Goal: Transaction & Acquisition: Purchase product/service

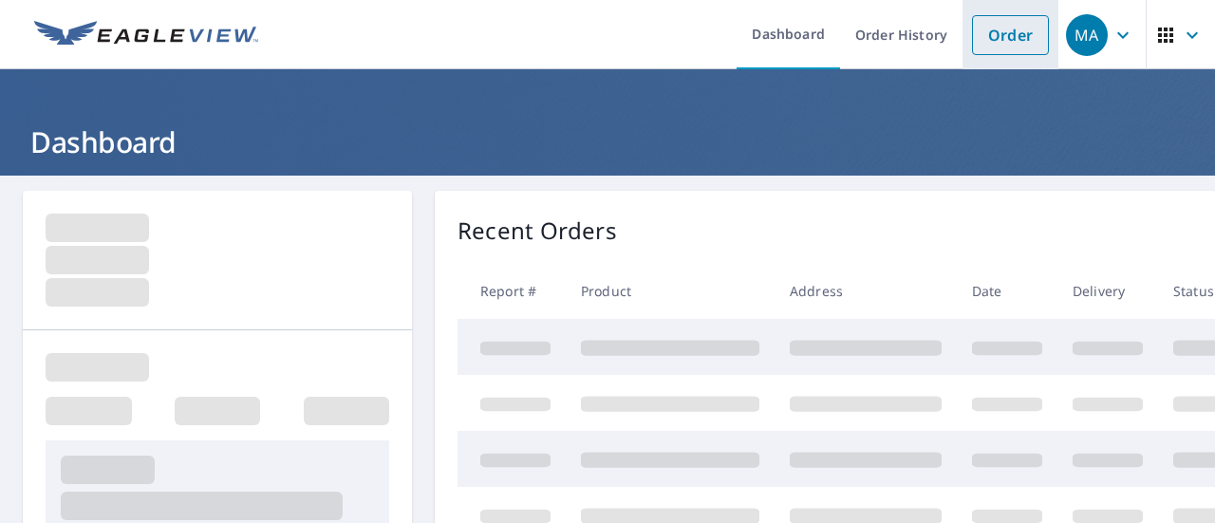
click at [972, 33] on link "Order" at bounding box center [1010, 35] width 77 height 40
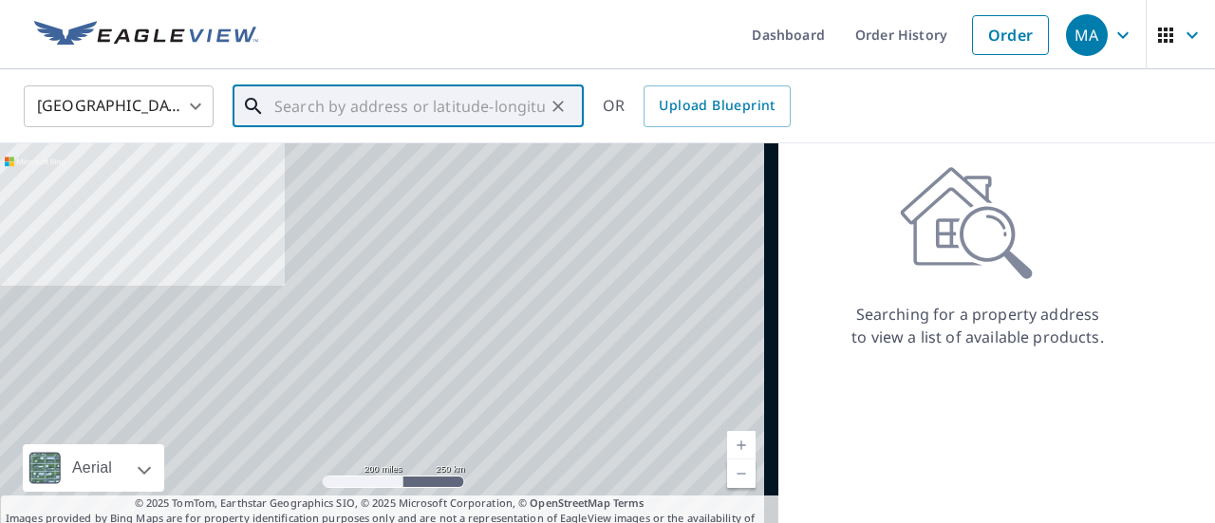
click at [482, 109] on input "text" at bounding box center [409, 106] width 271 height 53
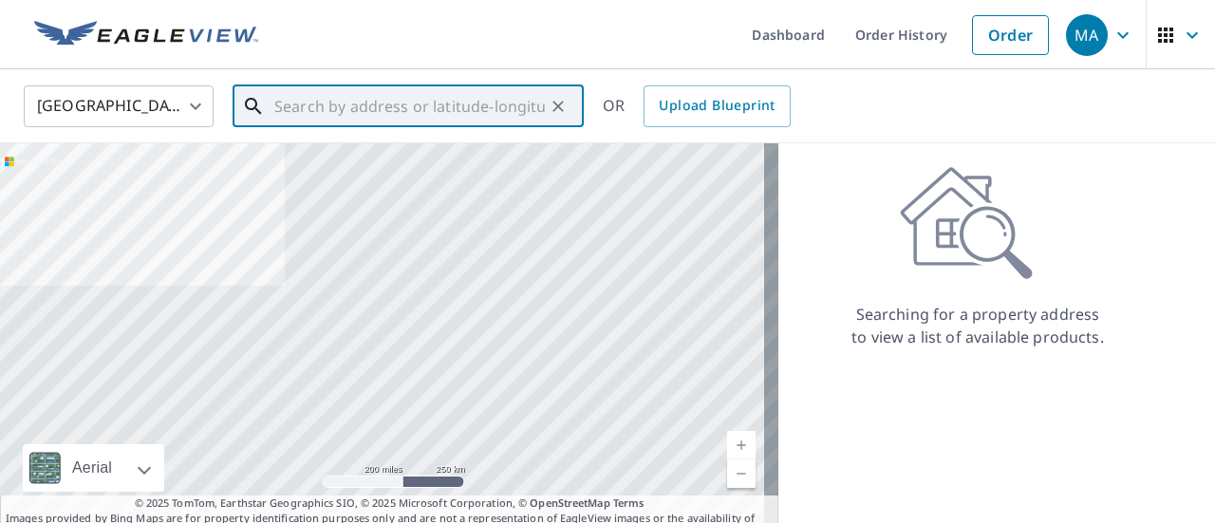
paste input "[STREET_ADDRESS]"
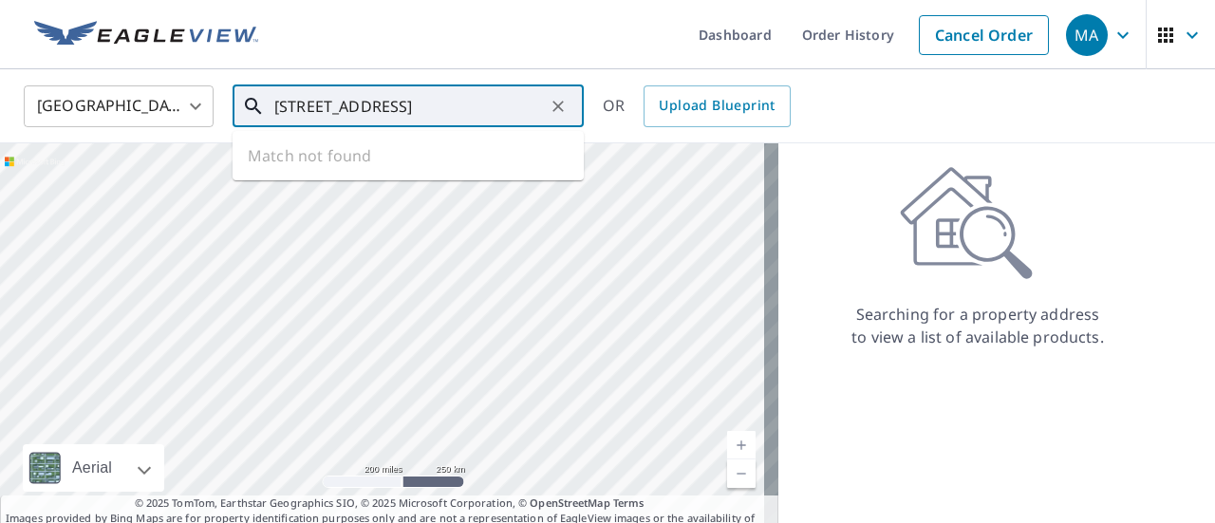
scroll to position [0, 12]
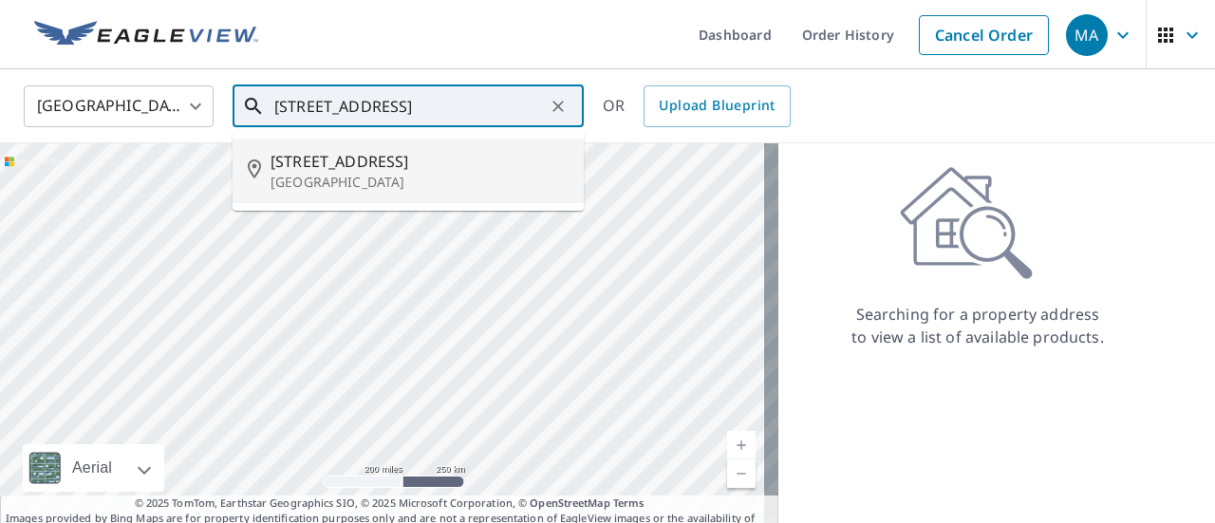
click at [447, 155] on span "[STREET_ADDRESS]" at bounding box center [420, 161] width 298 height 23
type input "[STREET_ADDRESS]"
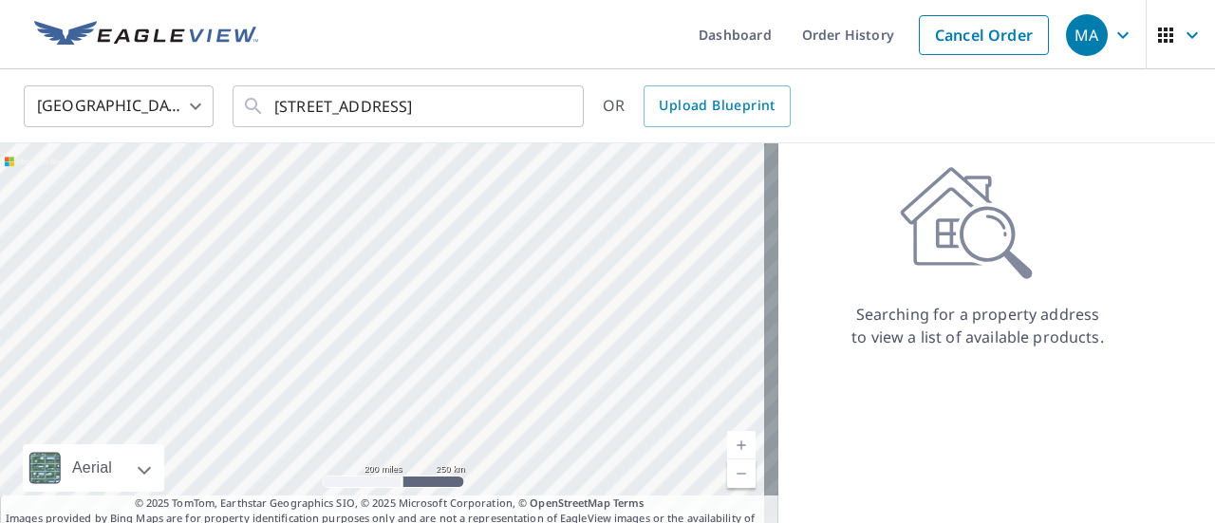
scroll to position [0, 0]
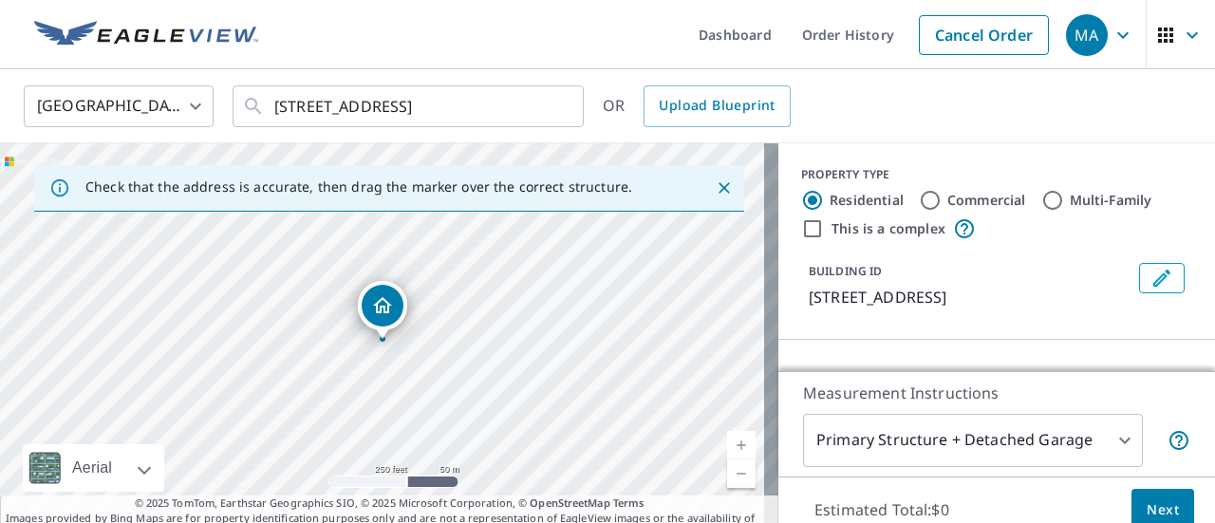
click at [932, 426] on body "MA MA Dashboard Order History Cancel Order MA [GEOGRAPHIC_DATA] [GEOGRAPHIC_DAT…" at bounding box center [607, 261] width 1215 height 523
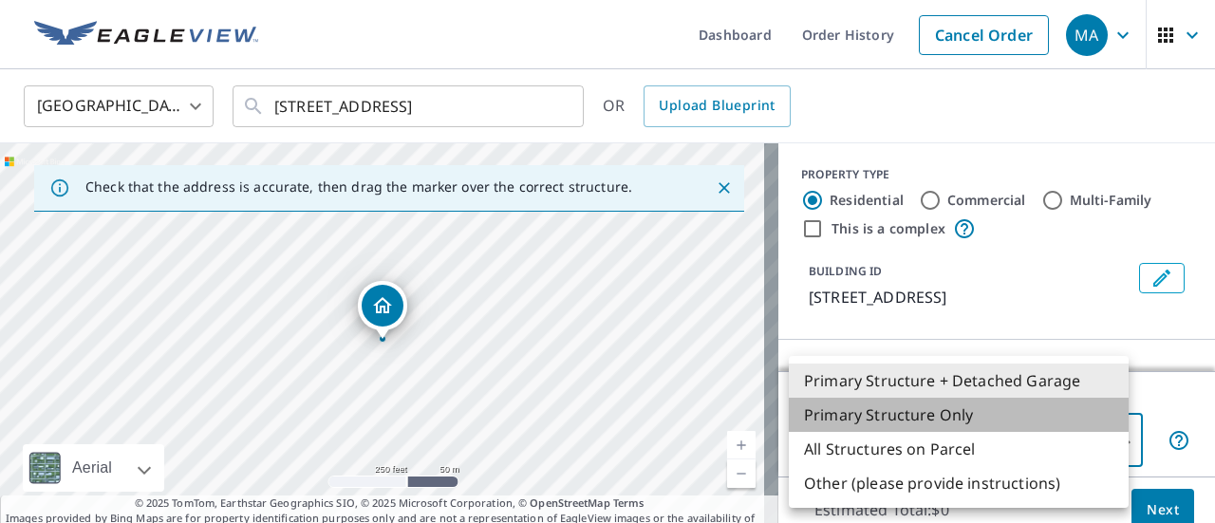
click at [983, 415] on li "Primary Structure Only" at bounding box center [959, 415] width 340 height 34
type input "2"
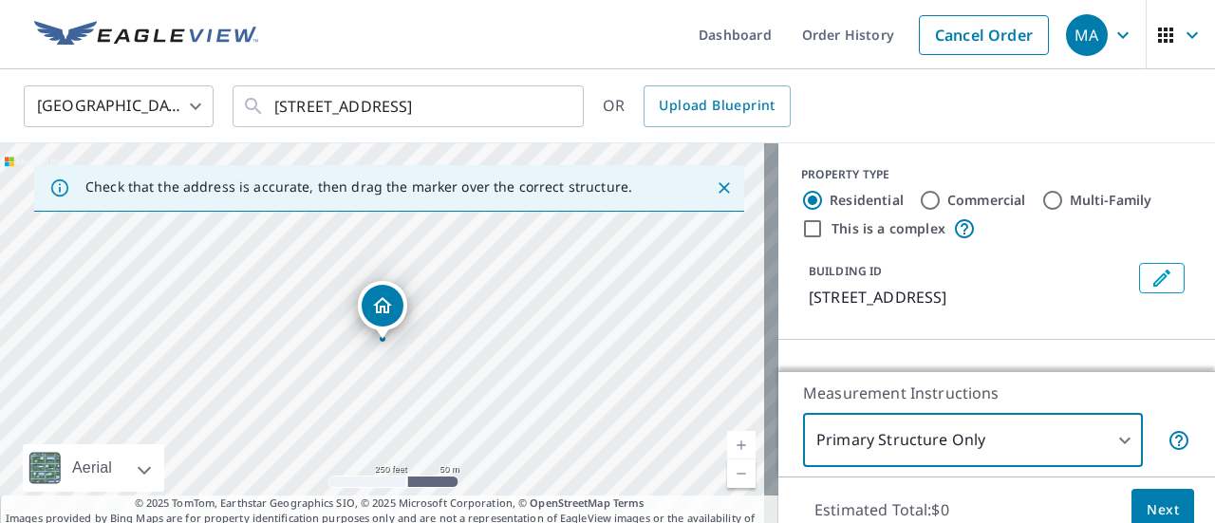
click at [1132, 495] on button "Next" at bounding box center [1163, 510] width 63 height 43
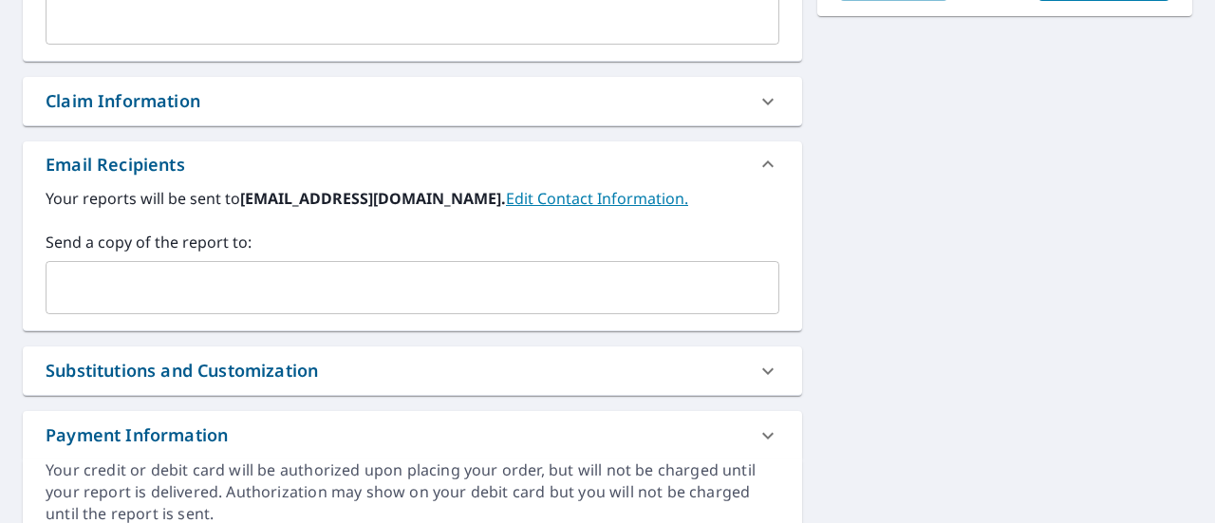
scroll to position [691, 0]
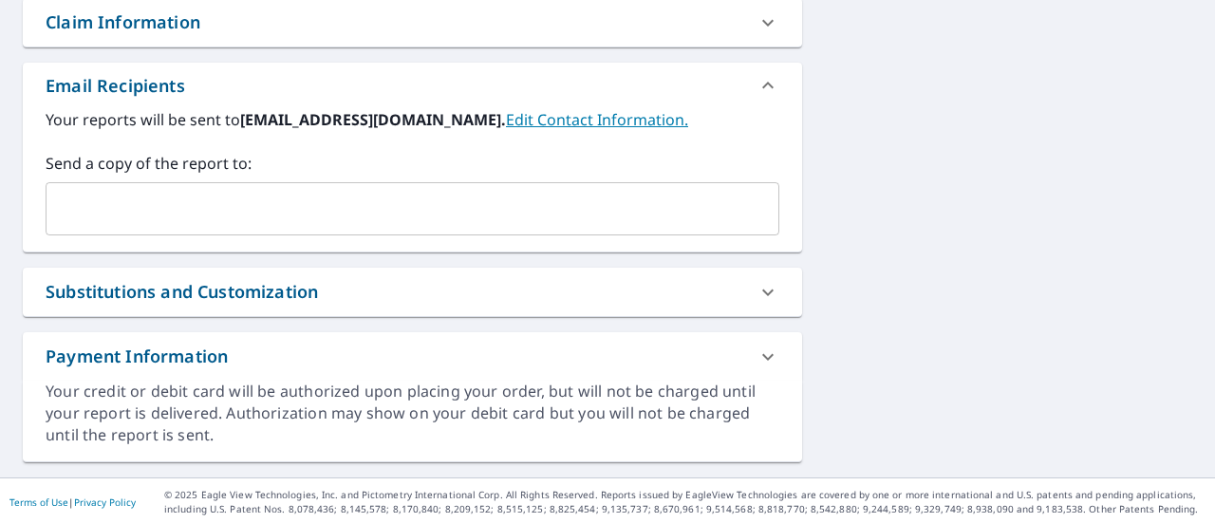
click at [287, 217] on input "text" at bounding box center [398, 209] width 688 height 36
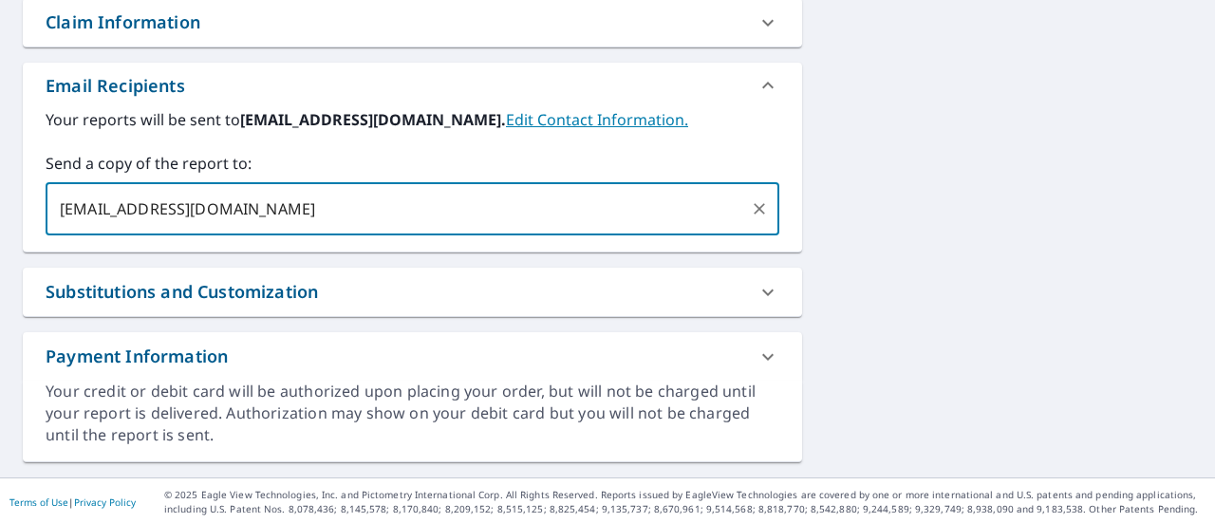
type input "[EMAIL_ADDRESS][DOMAIN_NAME]"
checkbox input "true"
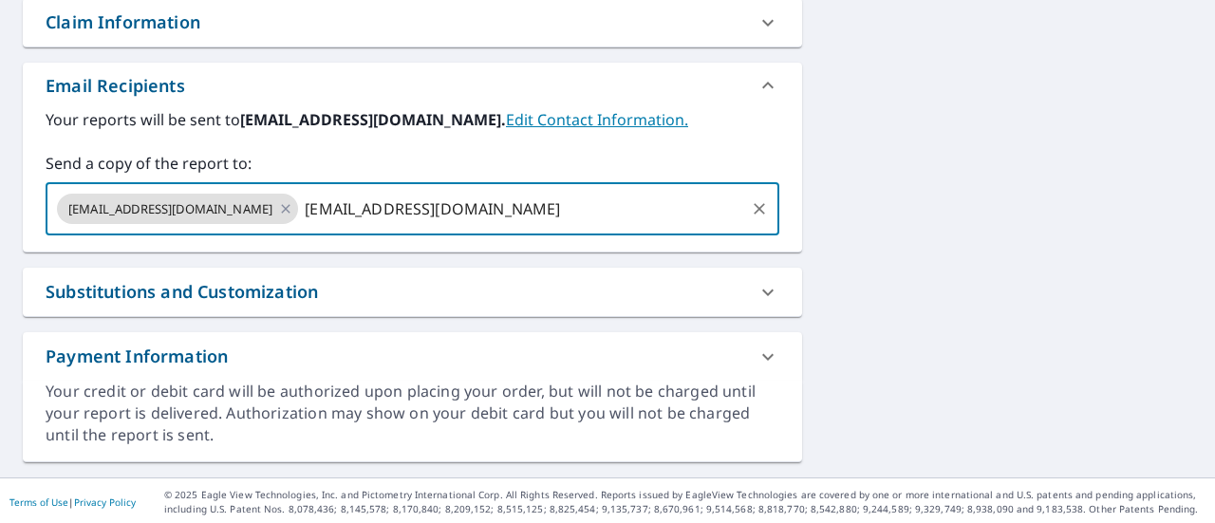
type input "[EMAIL_ADDRESS][DOMAIN_NAME]"
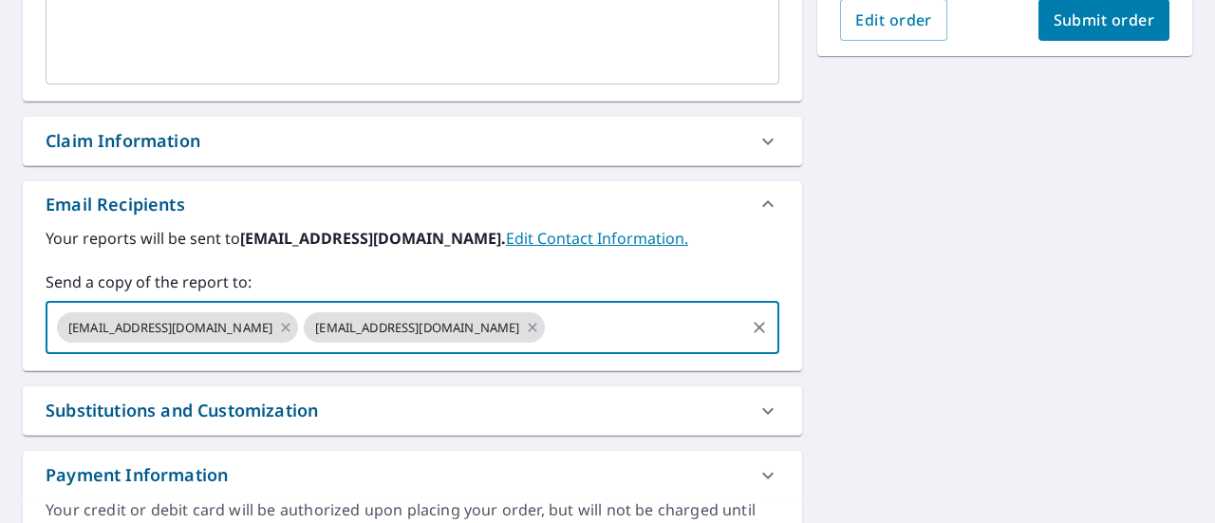
scroll to position [564, 0]
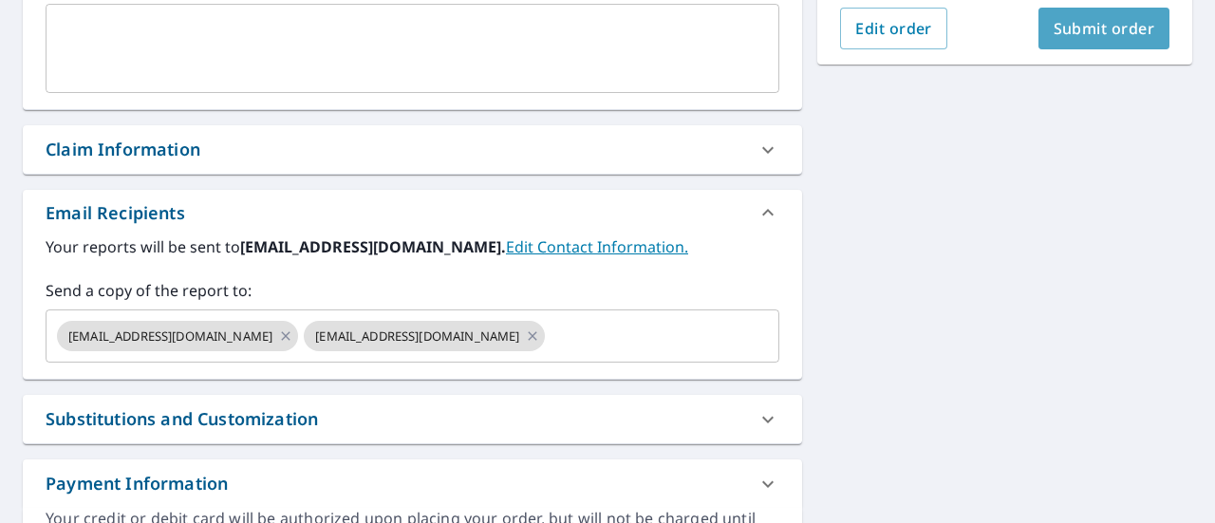
click at [1121, 49] on button "Submit order" at bounding box center [1104, 29] width 132 height 42
checkbox input "true"
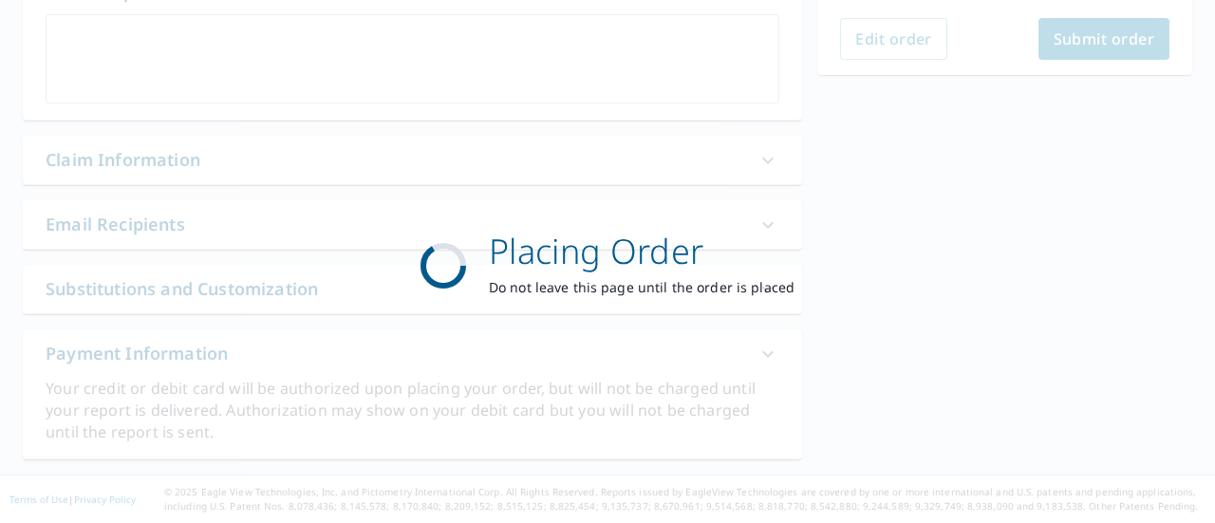
scroll to position [551, 0]
